Goal: Transaction & Acquisition: Purchase product/service

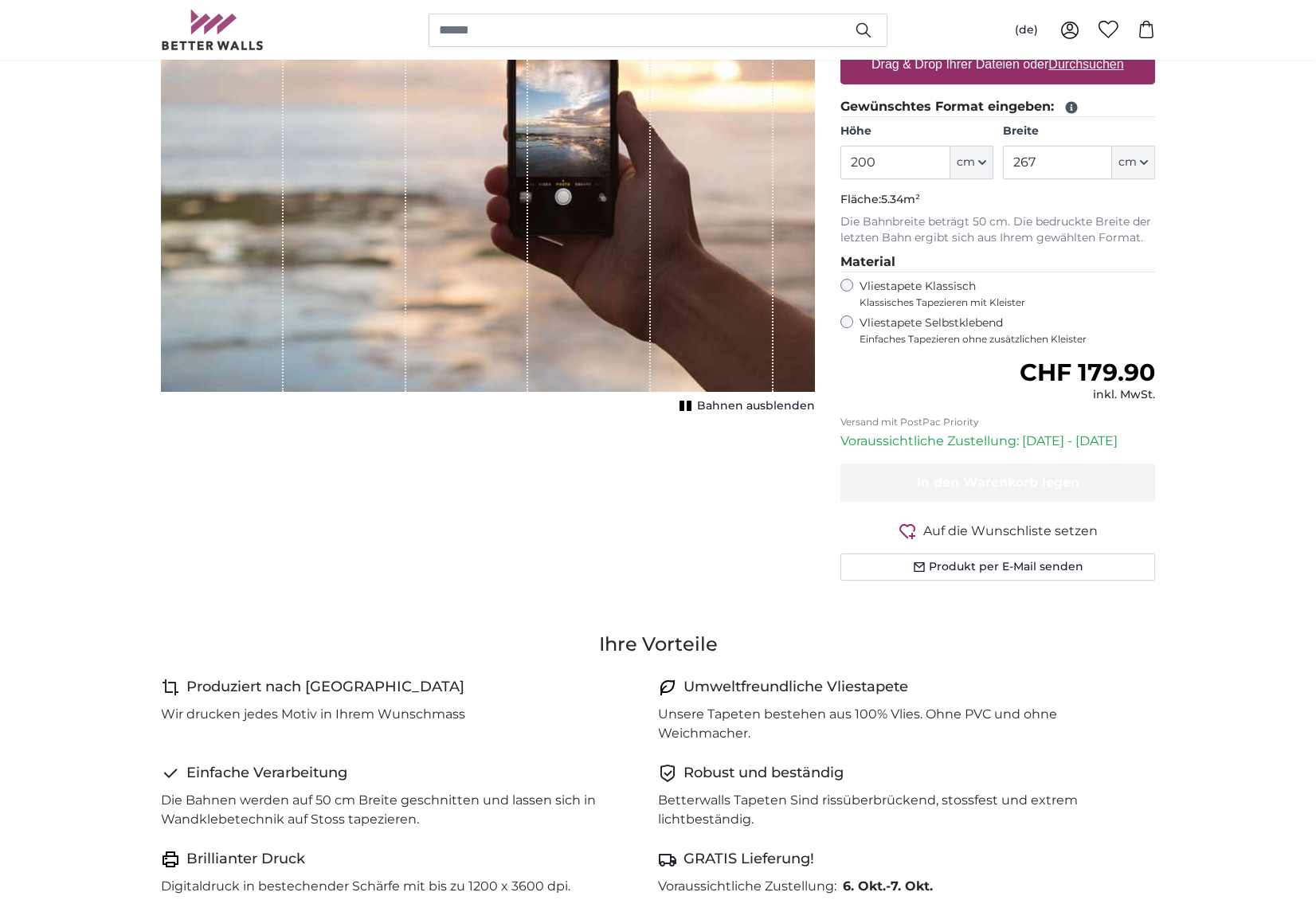
scroll to position [178, 0]
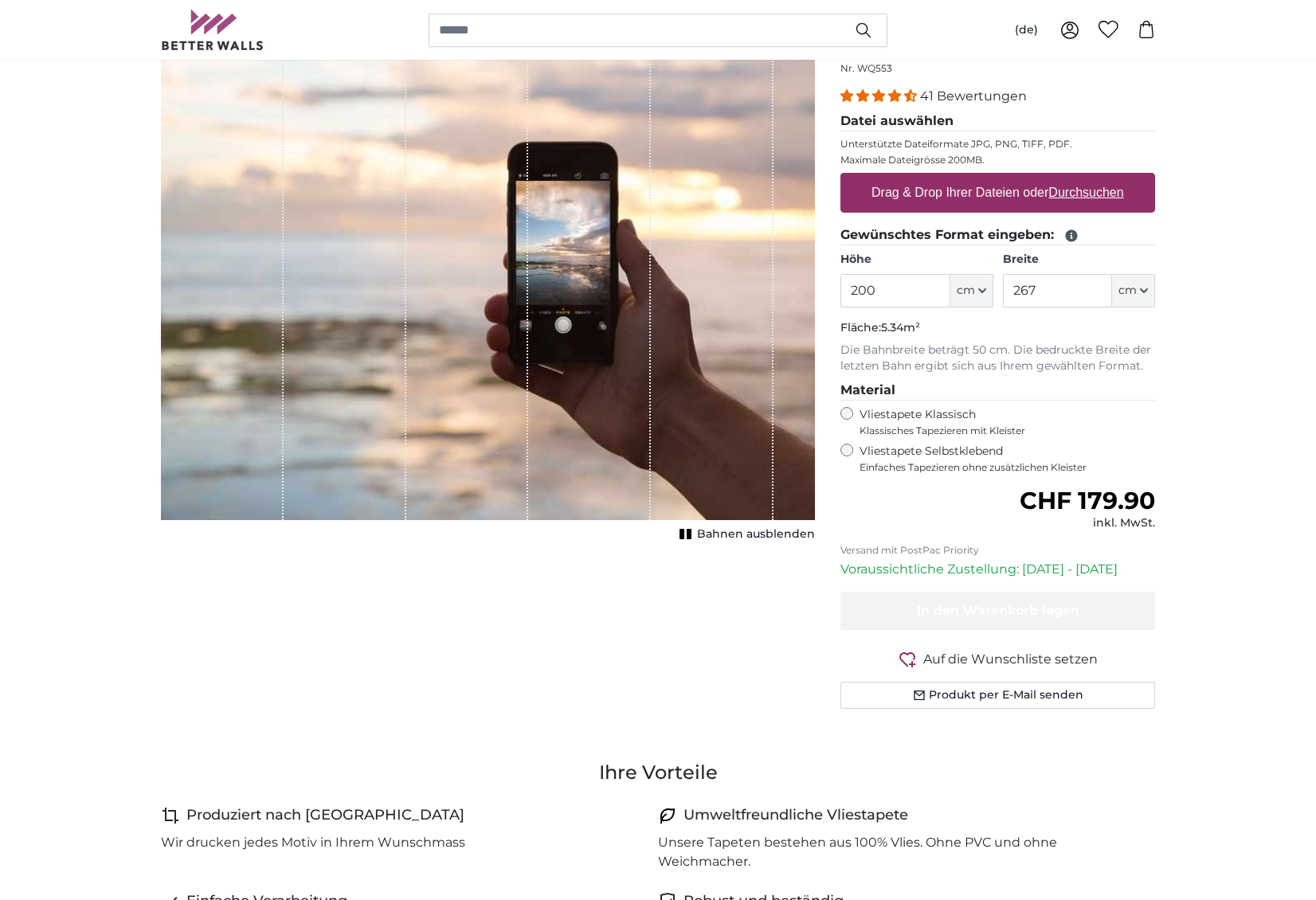
click at [962, 205] on label "Drag & Drop Ihrer Dateien oder Durchsuchen" at bounding box center [998, 193] width 266 height 32
click at [962, 178] on input "Drag & Drop Ihrer Dateien oder Durchsuchen" at bounding box center [998, 175] width 315 height 5
type input "**********"
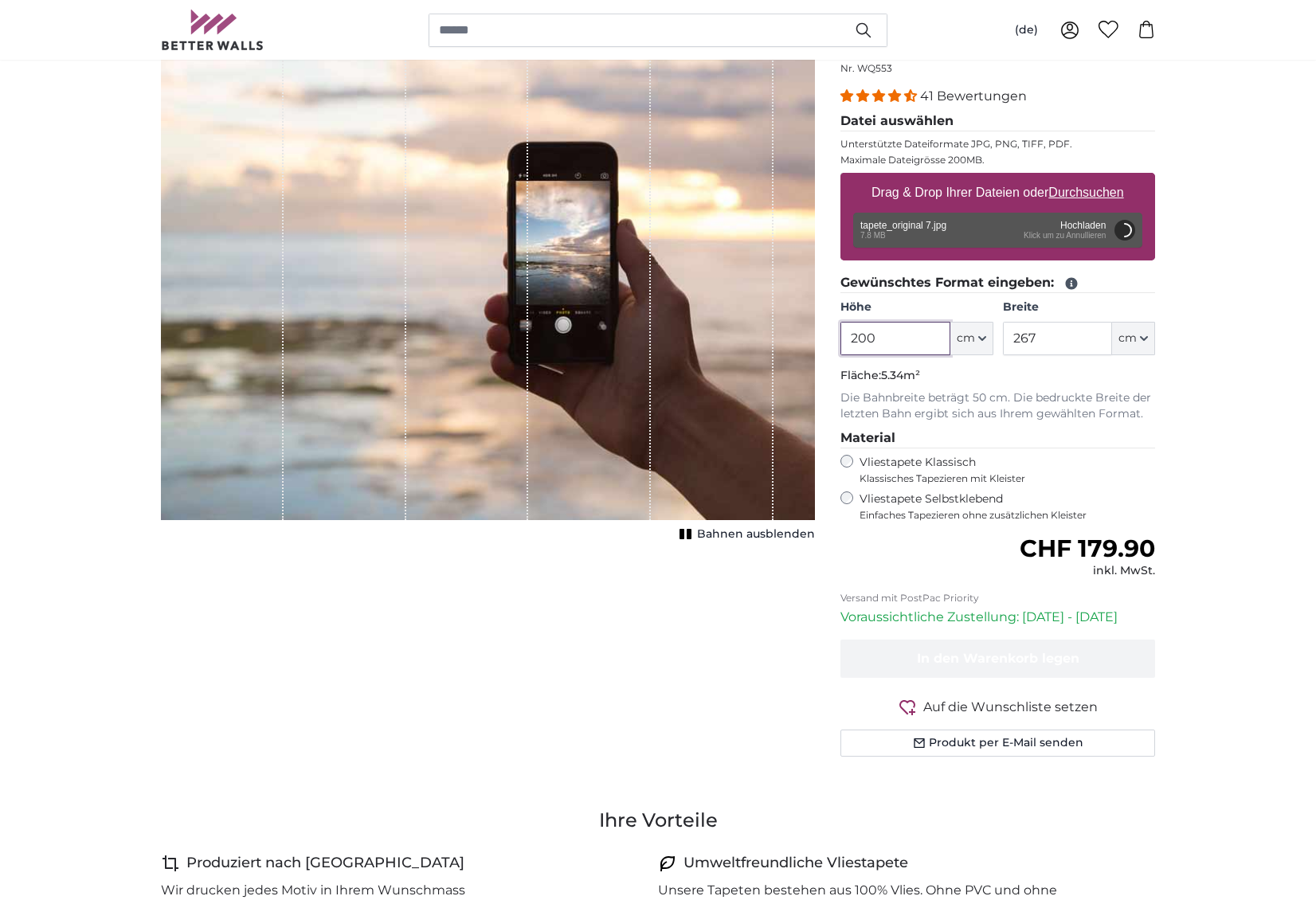
click at [893, 328] on input "200" at bounding box center [895, 339] width 109 height 34
type input "226"
click at [1038, 343] on input "267" at bounding box center [1057, 339] width 109 height 34
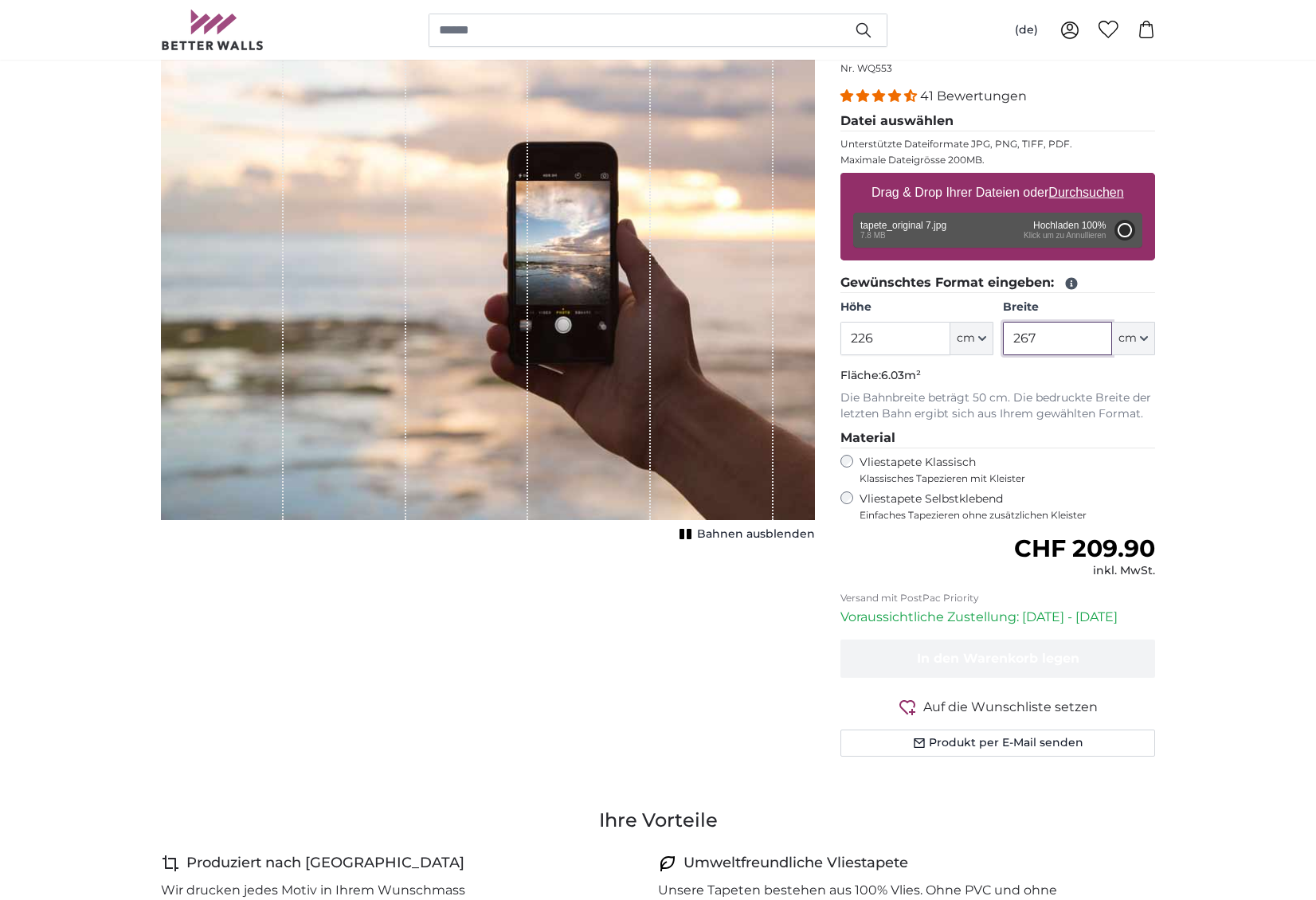
click at [1038, 343] on input "267" at bounding box center [1057, 339] width 109 height 34
type input "700"
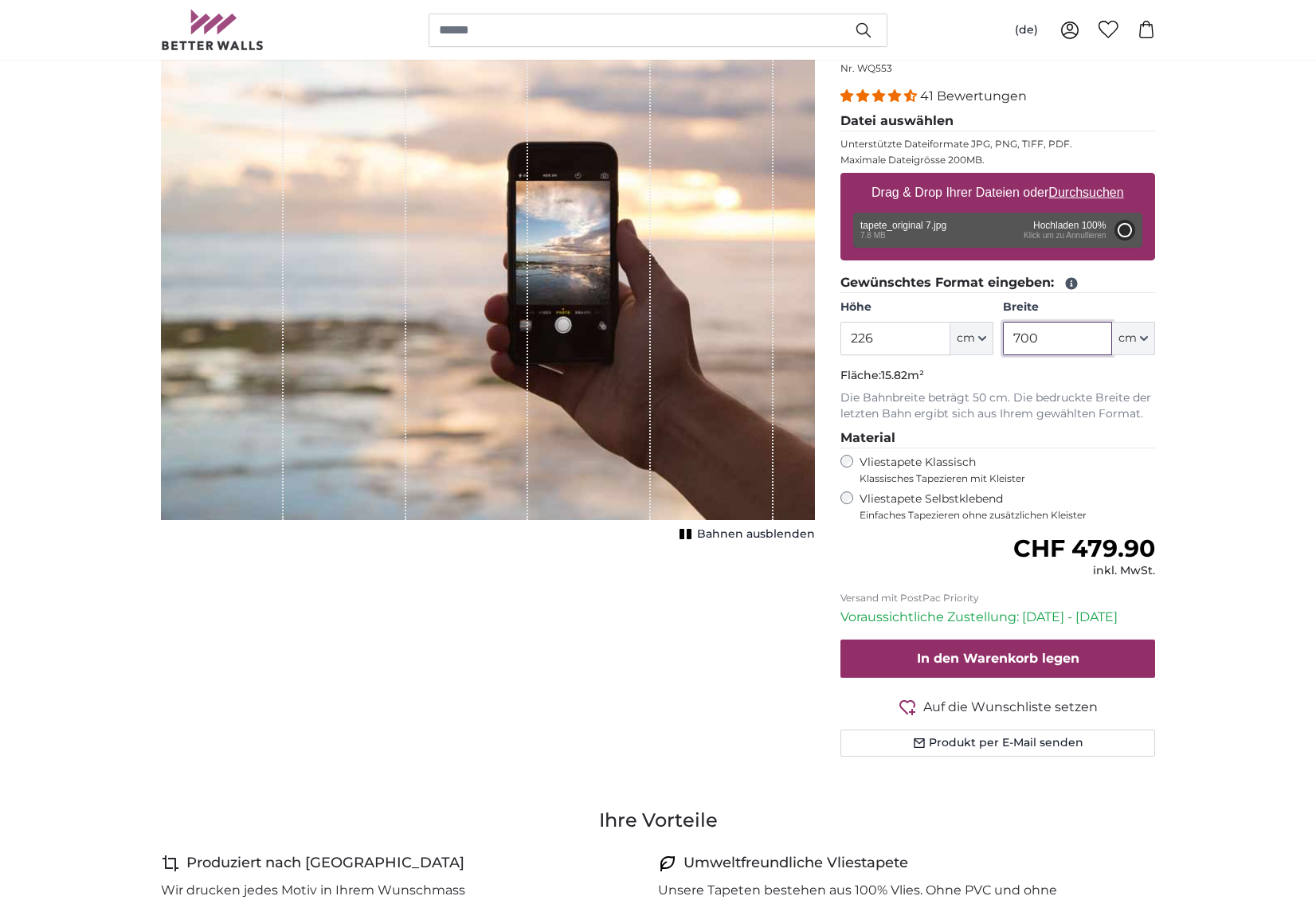
type input "200"
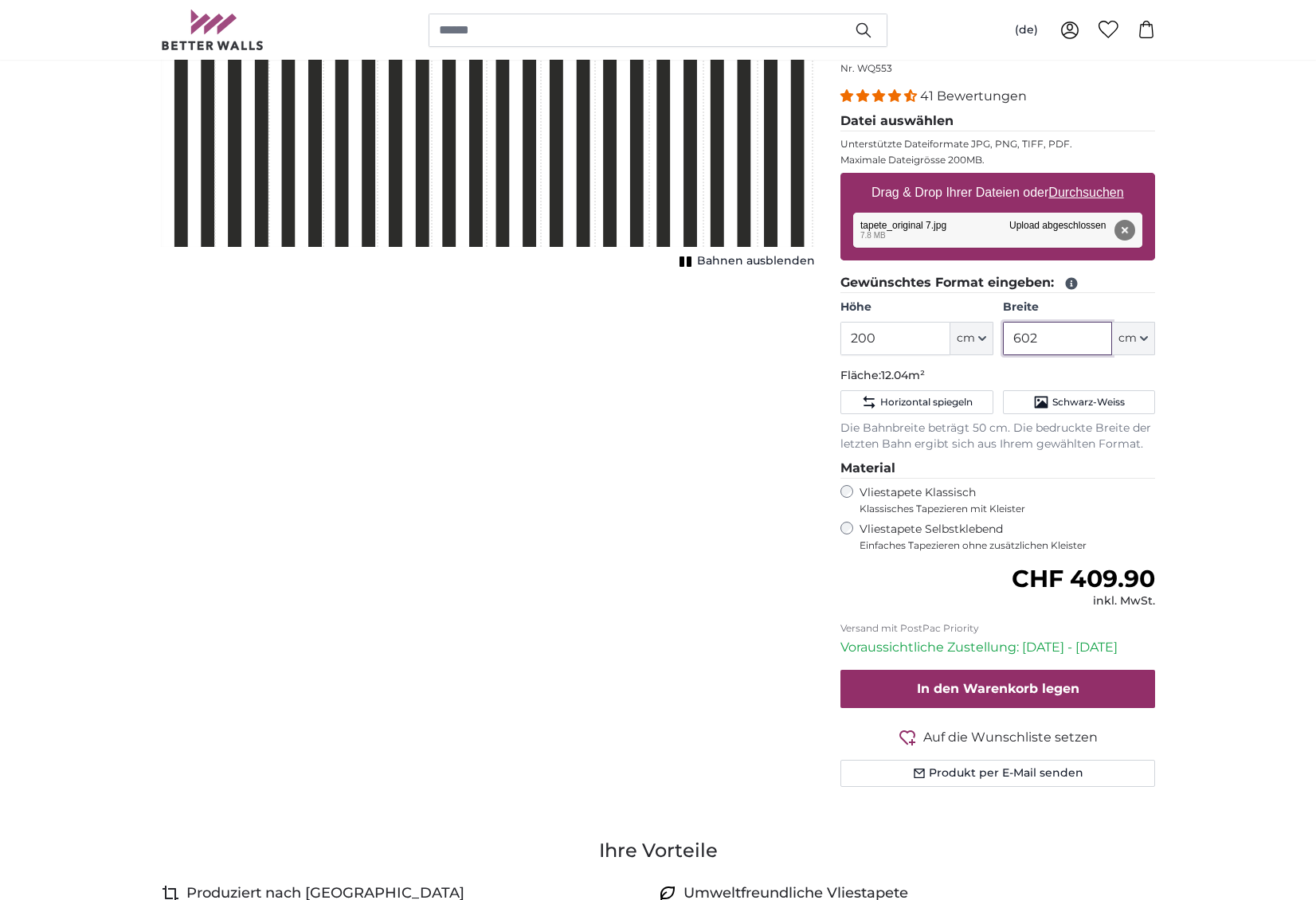
type input "602"
click at [889, 336] on input "200" at bounding box center [895, 339] width 109 height 34
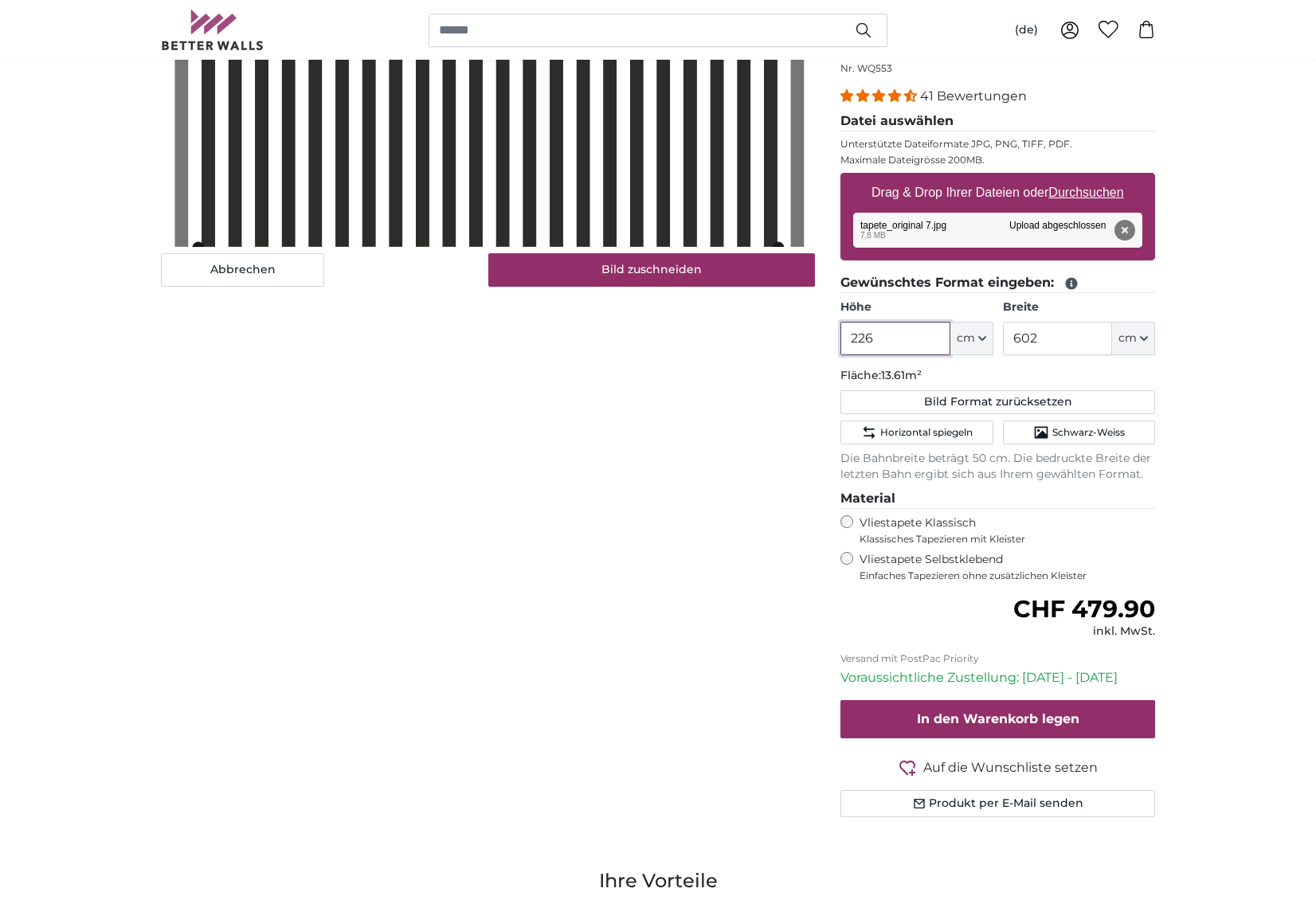
type input "226"
click at [1106, 334] on input "602" at bounding box center [1057, 339] width 109 height 34
type input "6"
type input "700"
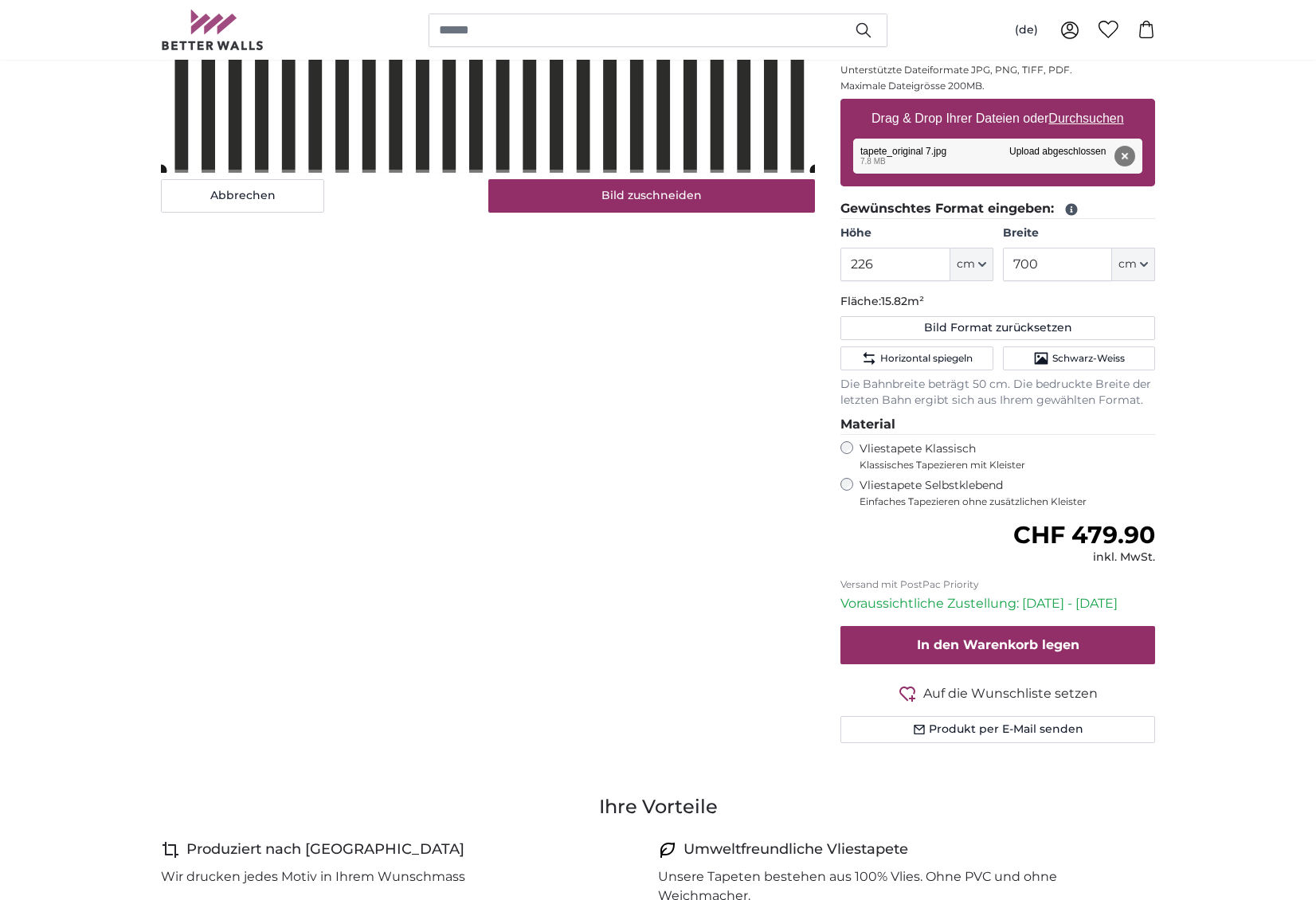
scroll to position [261, 0]
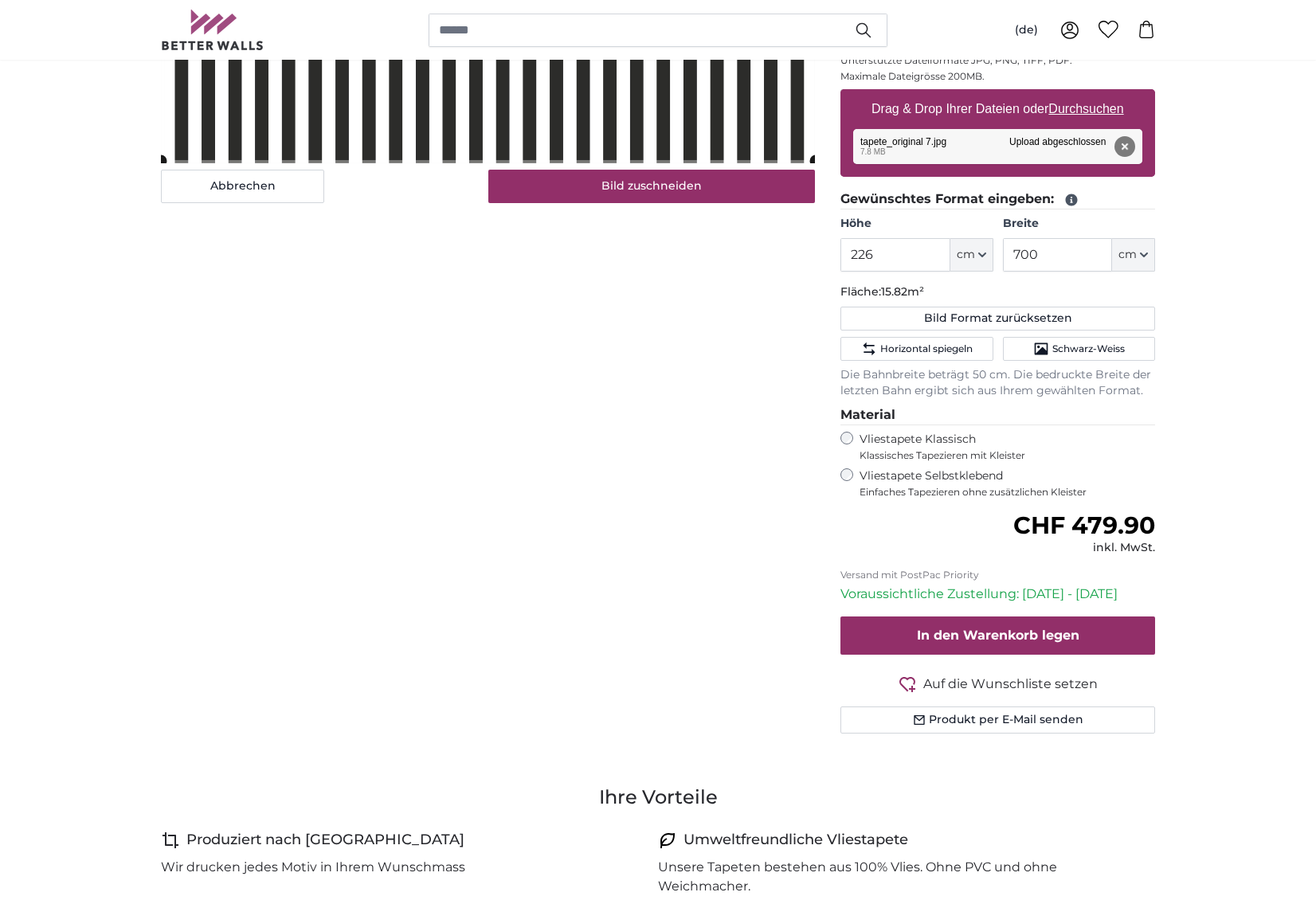
click at [881, 475] on label "Vliestapete Selbstklebend Einfaches Tapezieren ohne zusätzlichen Kleister" at bounding box center [1007, 484] width 296 height 30
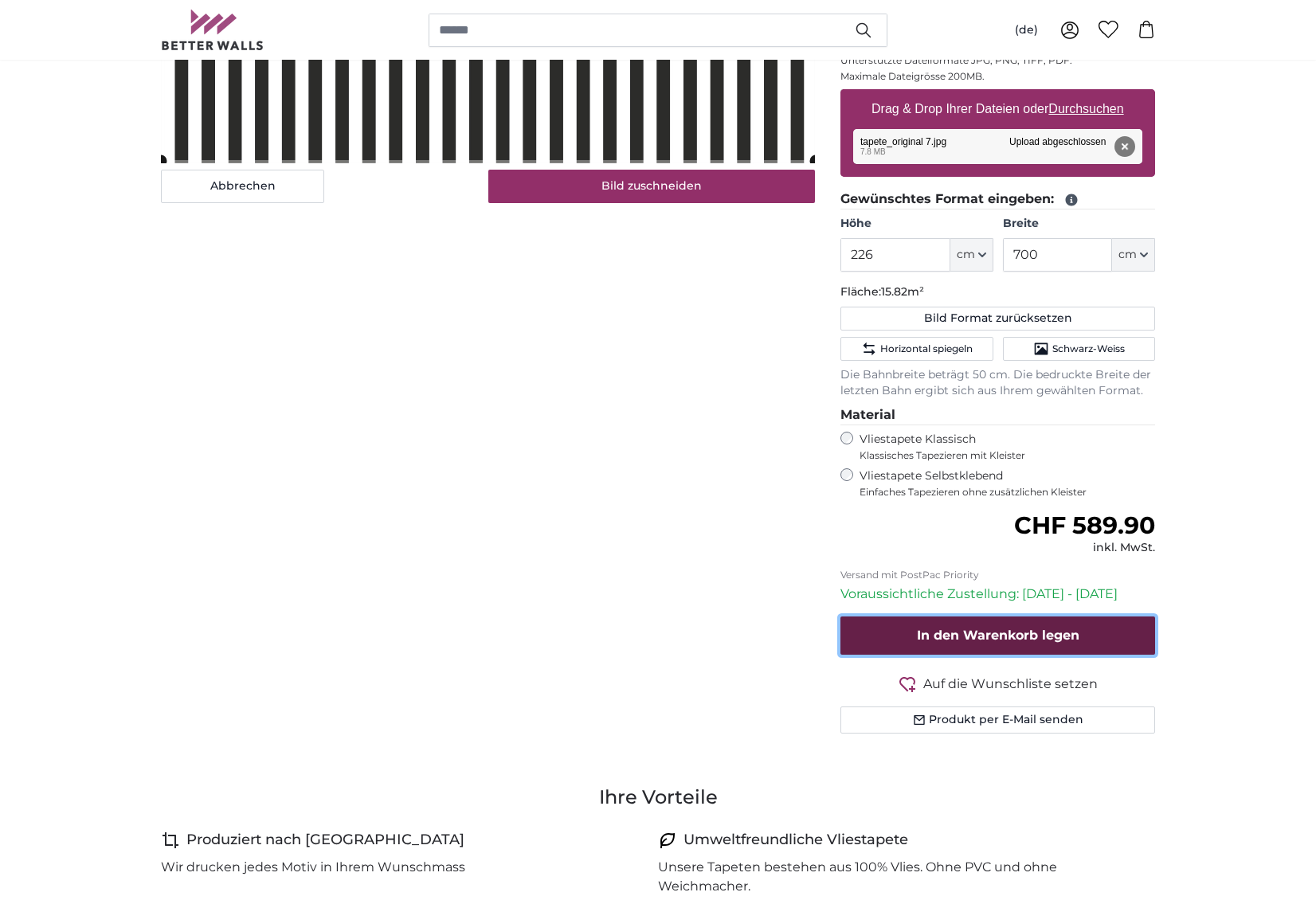
click at [1034, 638] on span "In den Warenkorb legen" at bounding box center [998, 635] width 163 height 15
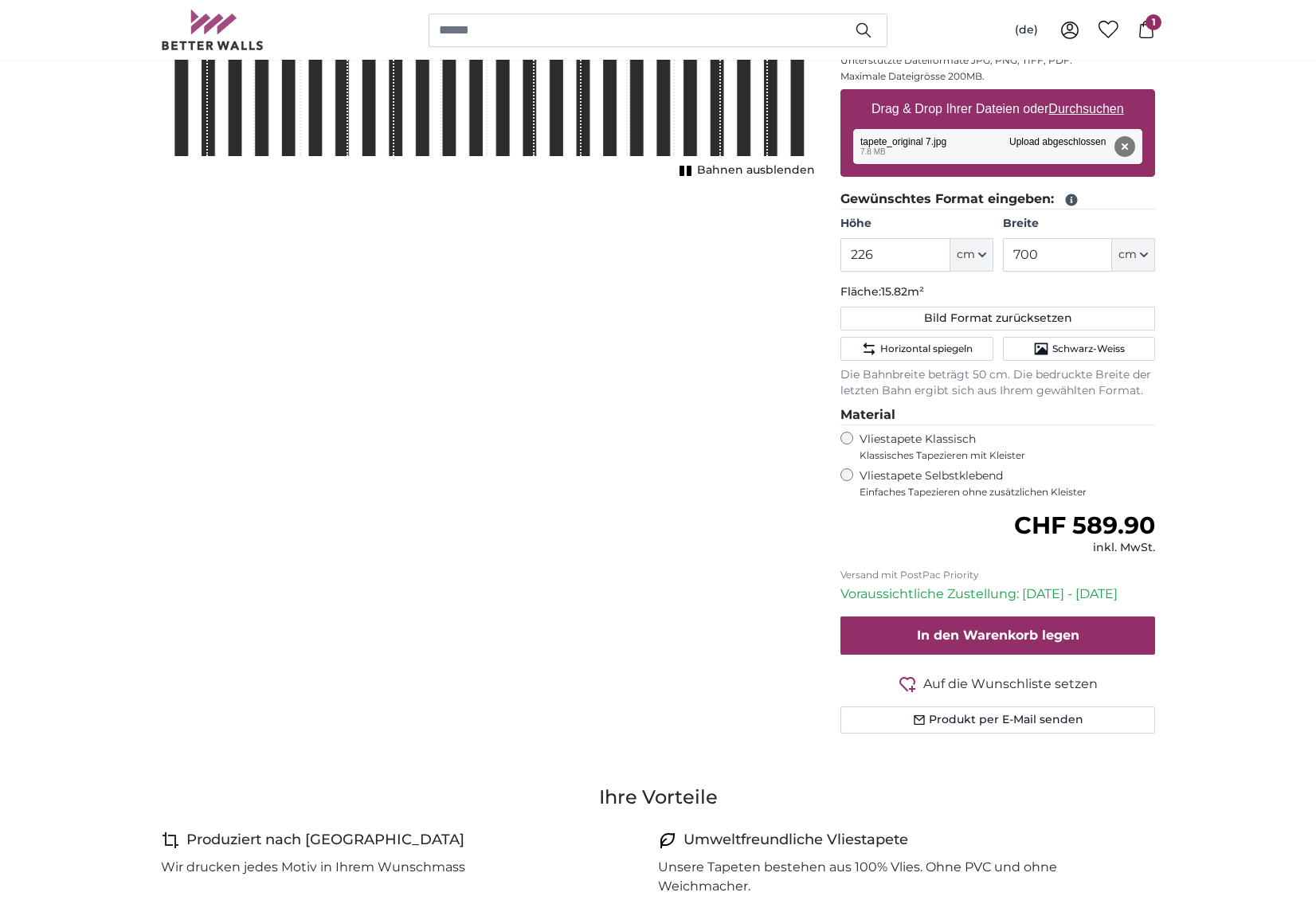
click at [891, 443] on label "Vliestapete Klassisch Klassisches Tapezieren mit Kleister" at bounding box center [1000, 447] width 282 height 30
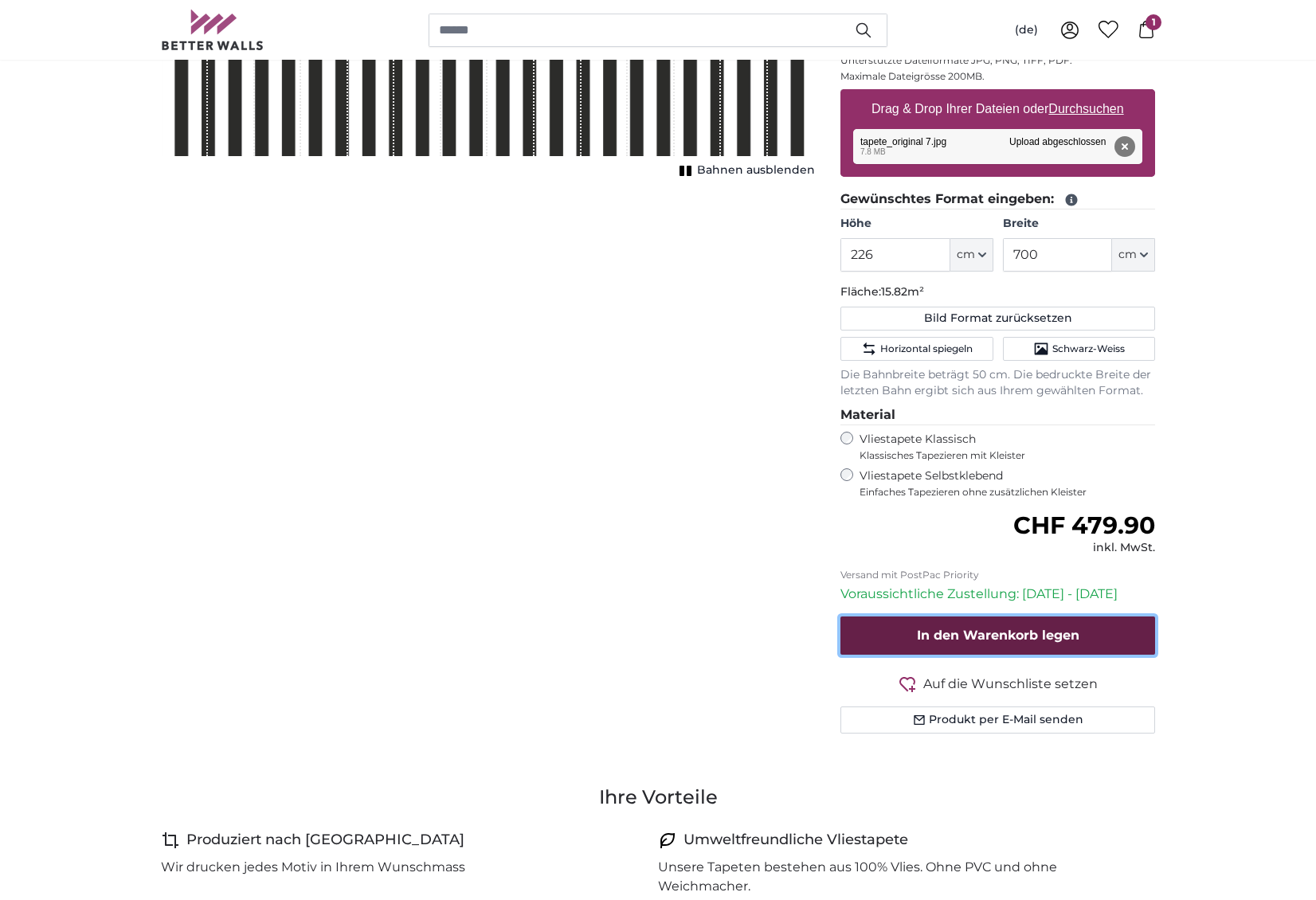
click at [1006, 637] on span "In den Warenkorb legen" at bounding box center [998, 635] width 163 height 15
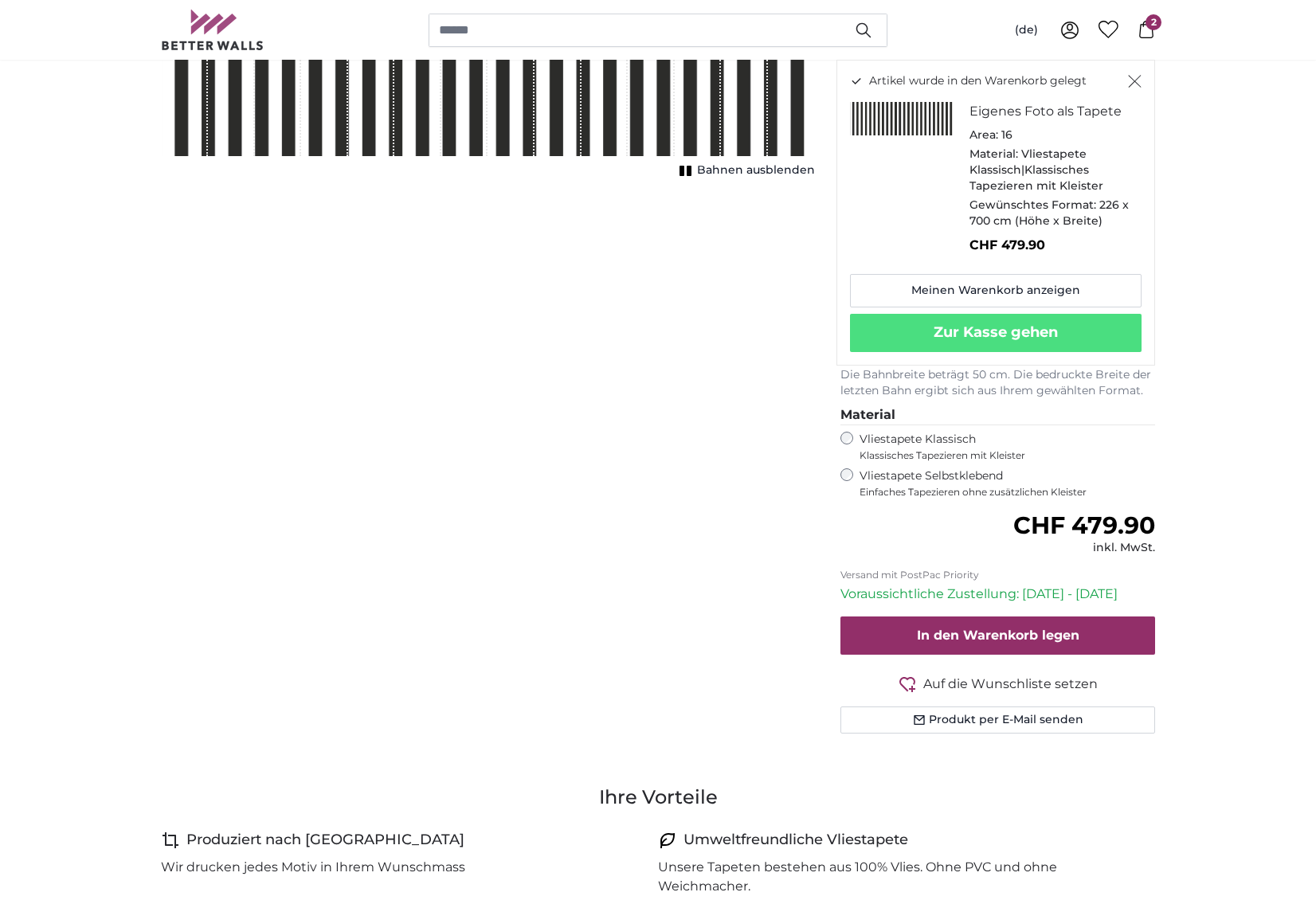
click at [1133, 86] on icon "Schließen" at bounding box center [1134, 80] width 13 height 13
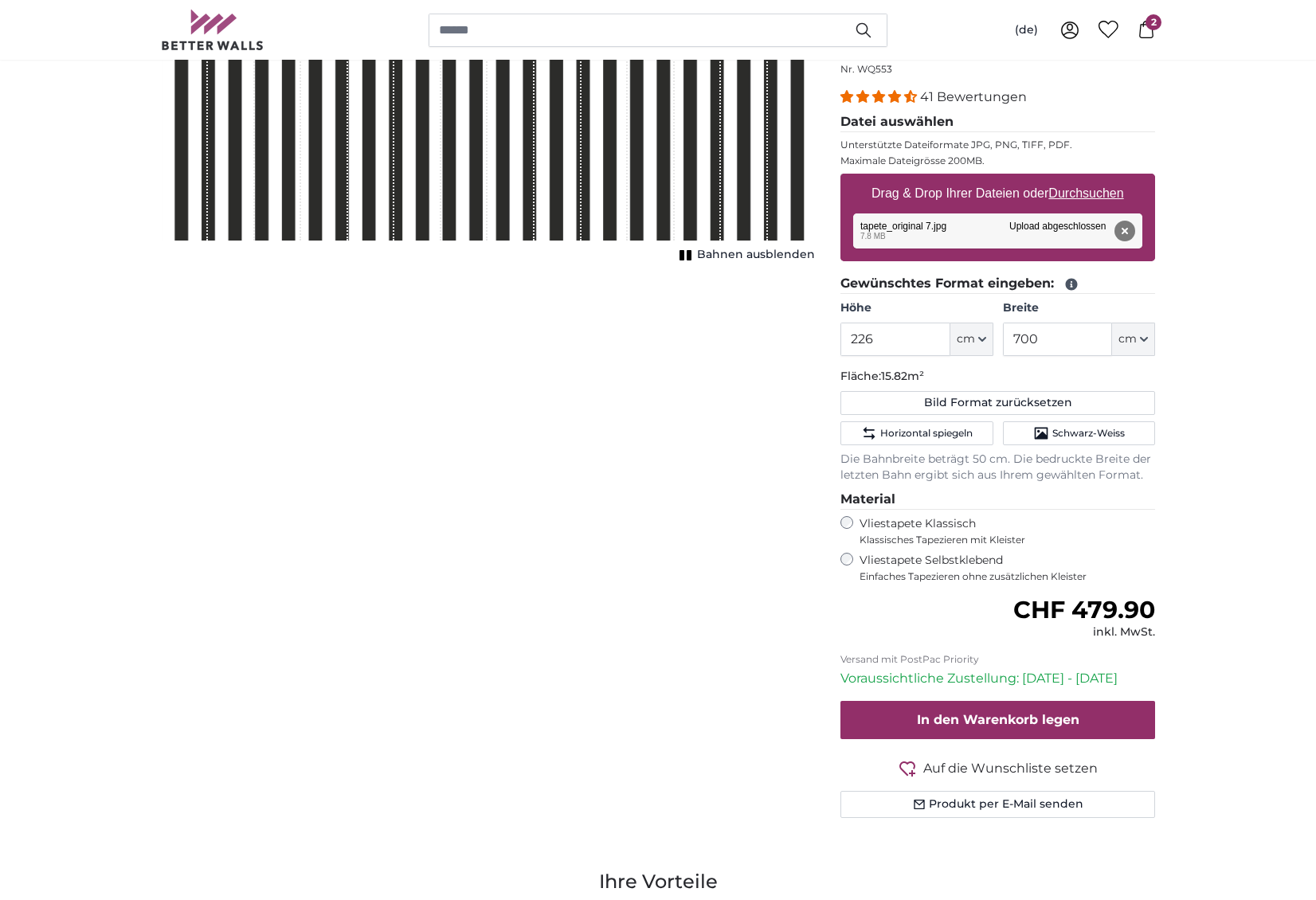
scroll to position [358, 0]
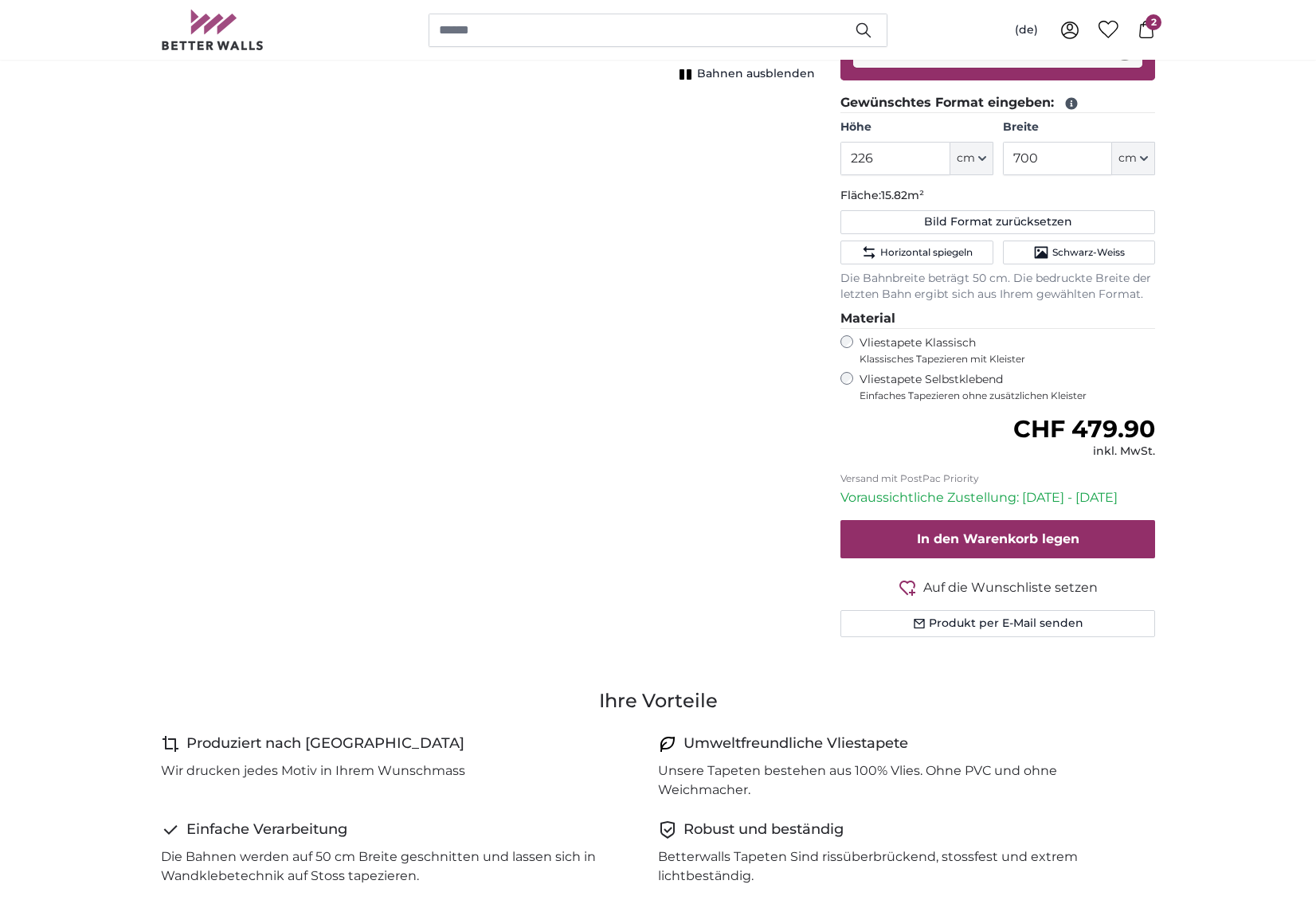
click at [950, 586] on span "Auf die Wunschliste setzen" at bounding box center [1010, 587] width 174 height 19
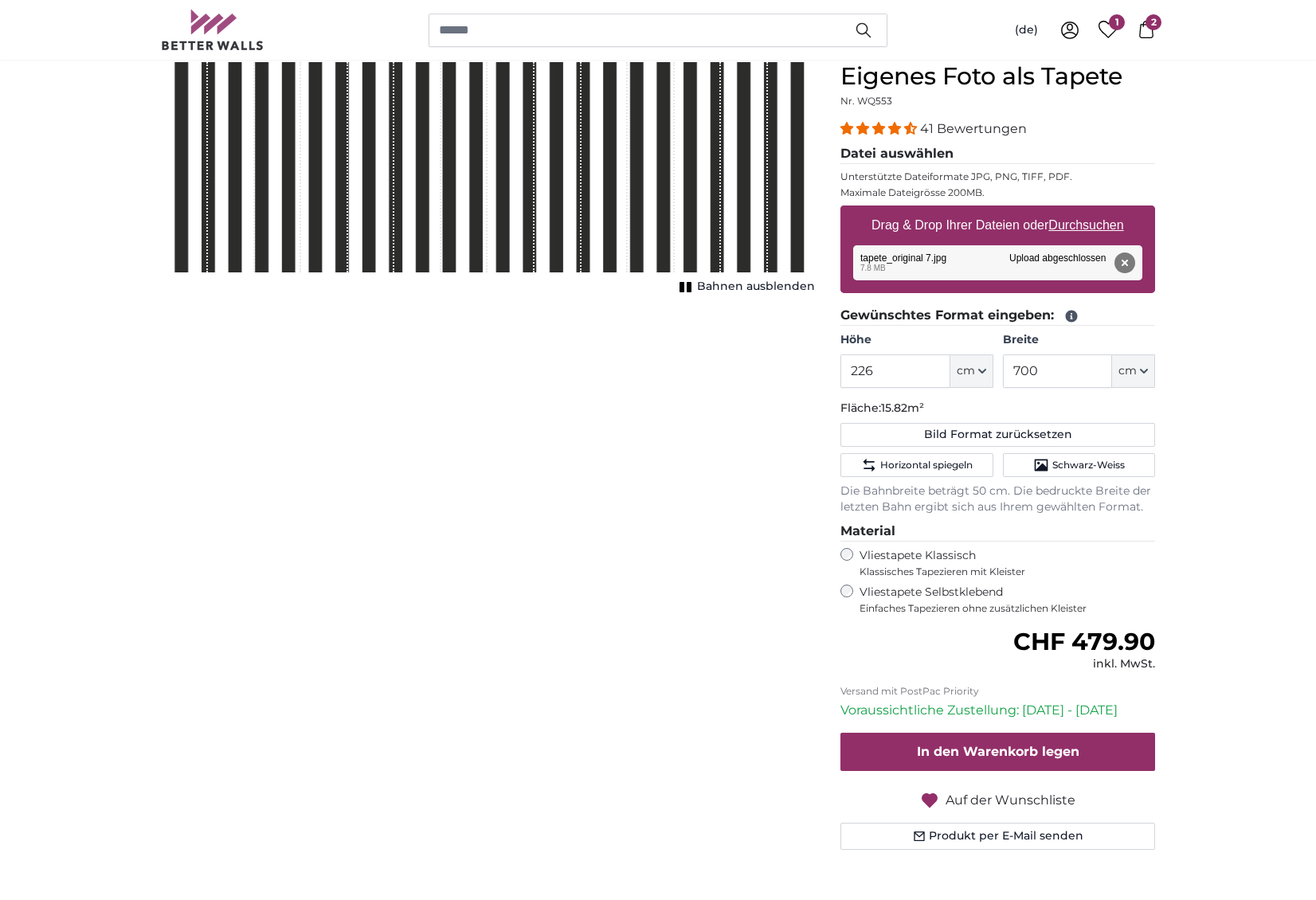
scroll to position [0, 0]
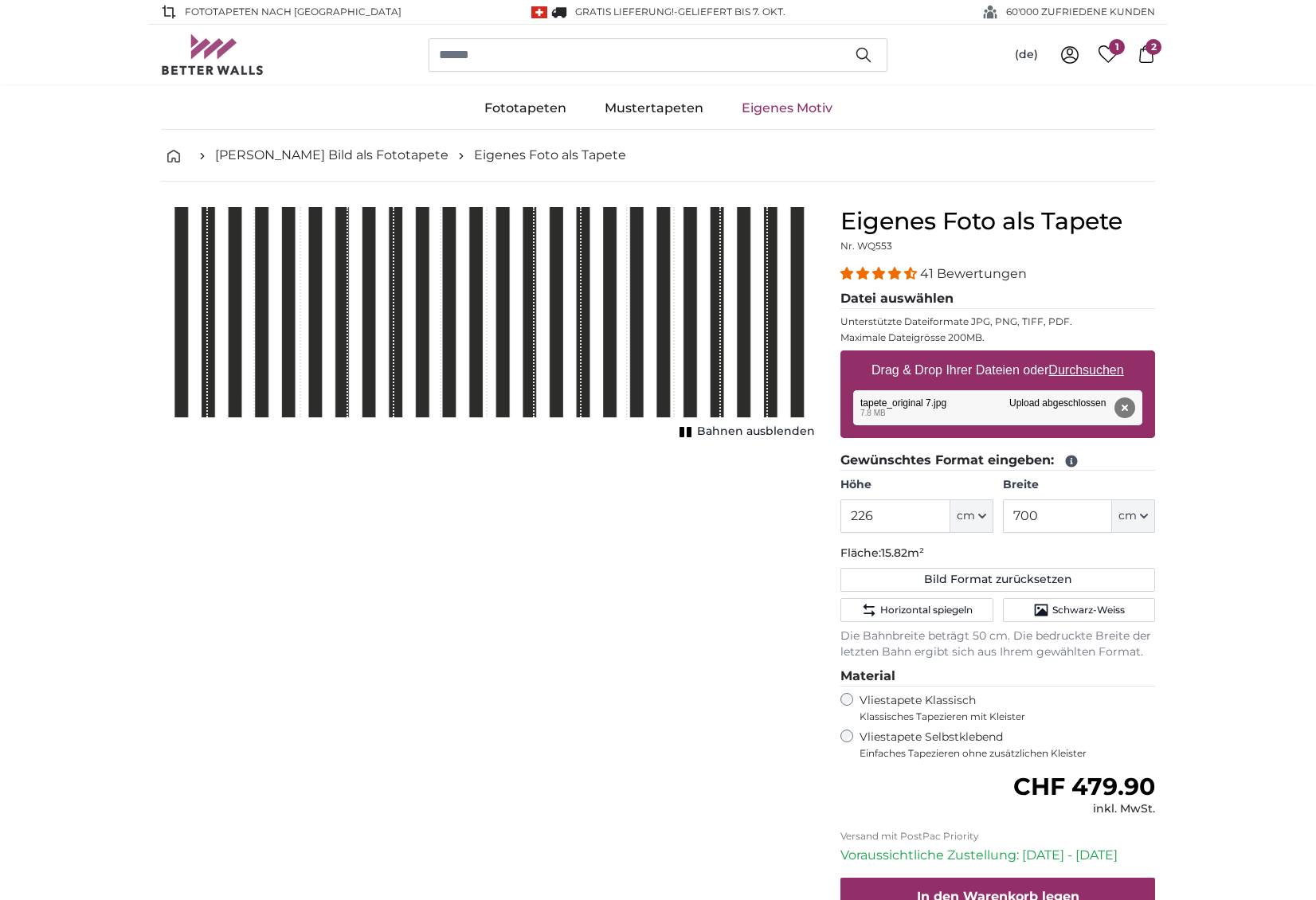
click at [762, 109] on link "Eigenes Motiv" at bounding box center [787, 108] width 129 height 41
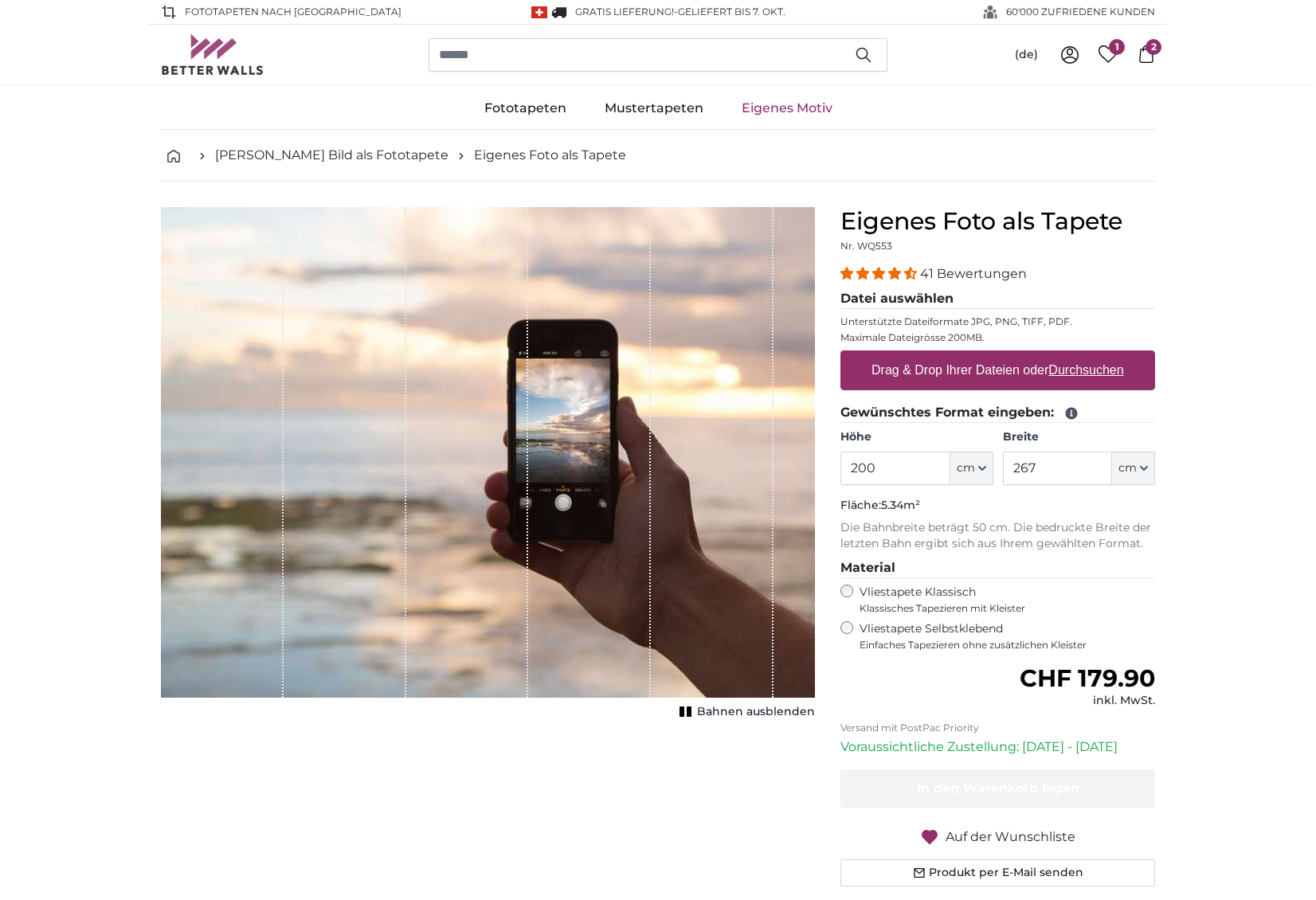
click at [911, 380] on label "Drag & Drop Ihrer Dateien oder Durchsuchen" at bounding box center [998, 370] width 266 height 32
click at [911, 355] on input "Drag & Drop Ihrer Dateien oder Durchsuchen" at bounding box center [998, 353] width 315 height 5
type input "**********"
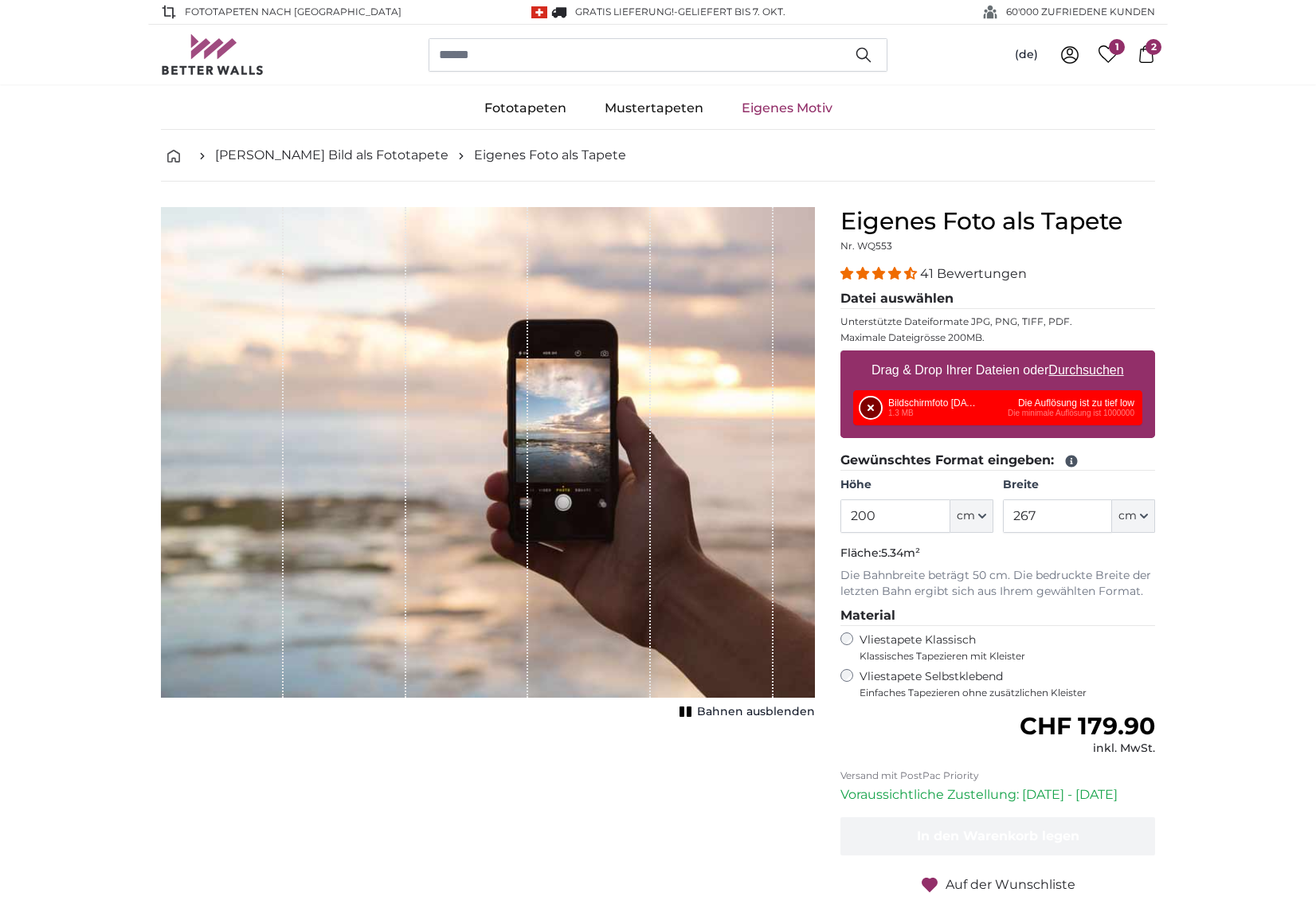
click at [871, 408] on button "Entfernen" at bounding box center [870, 407] width 21 height 21
